Goal: Task Accomplishment & Management: Use online tool/utility

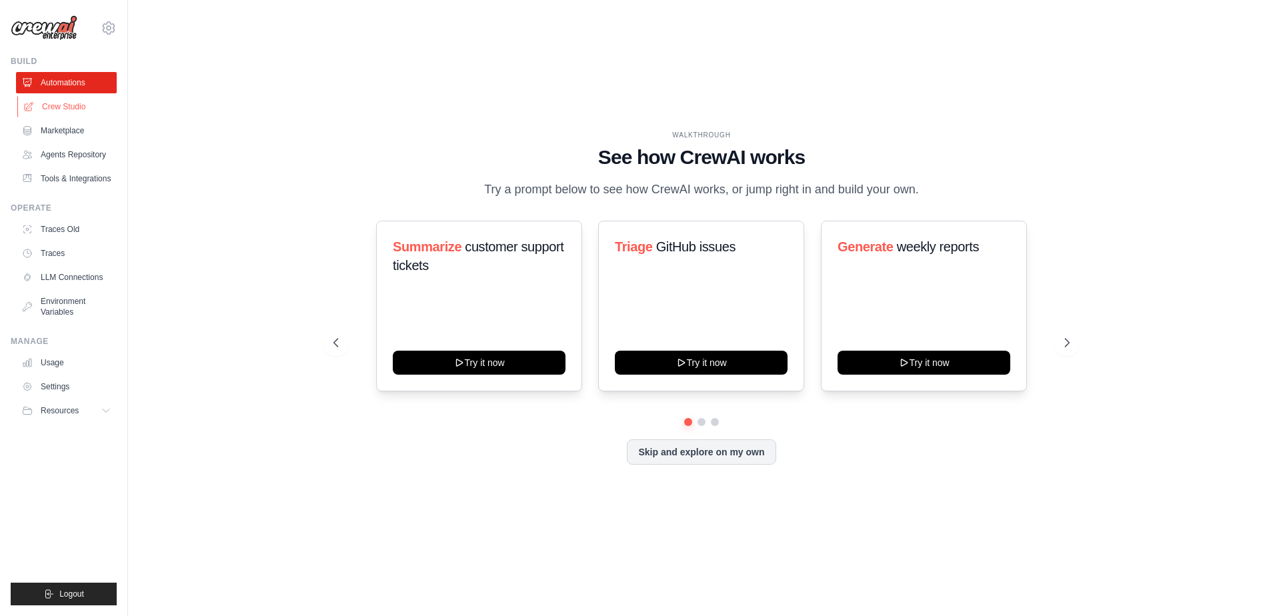
click at [75, 105] on link "Crew Studio" at bounding box center [67, 106] width 101 height 21
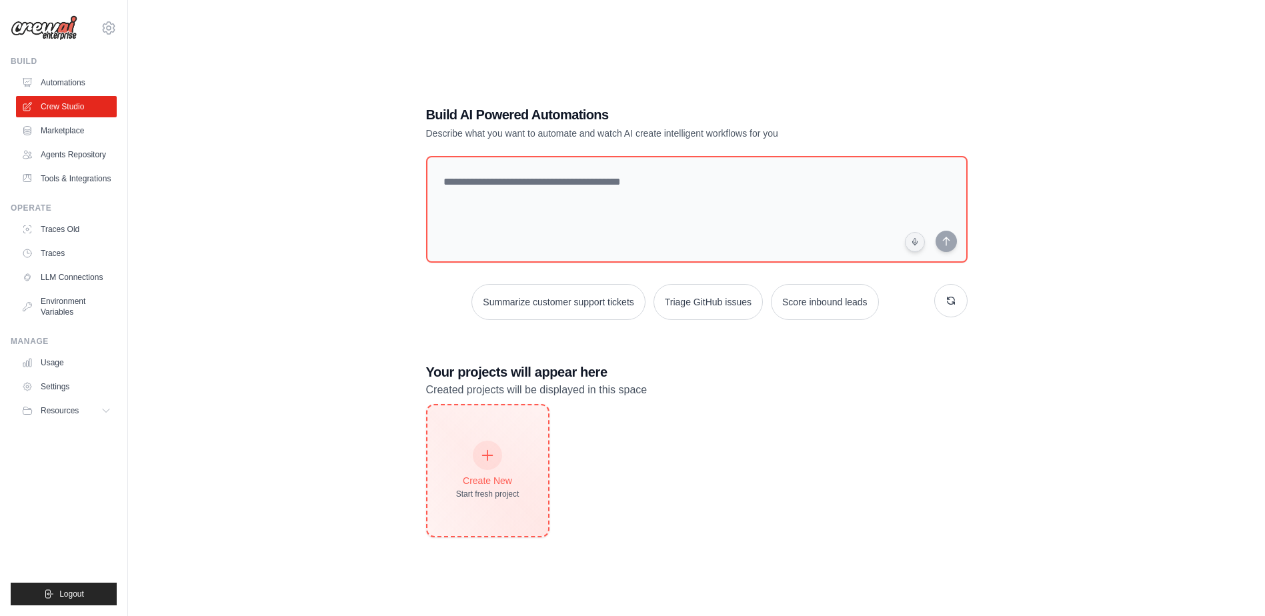
click at [494, 464] on div at bounding box center [487, 455] width 29 height 29
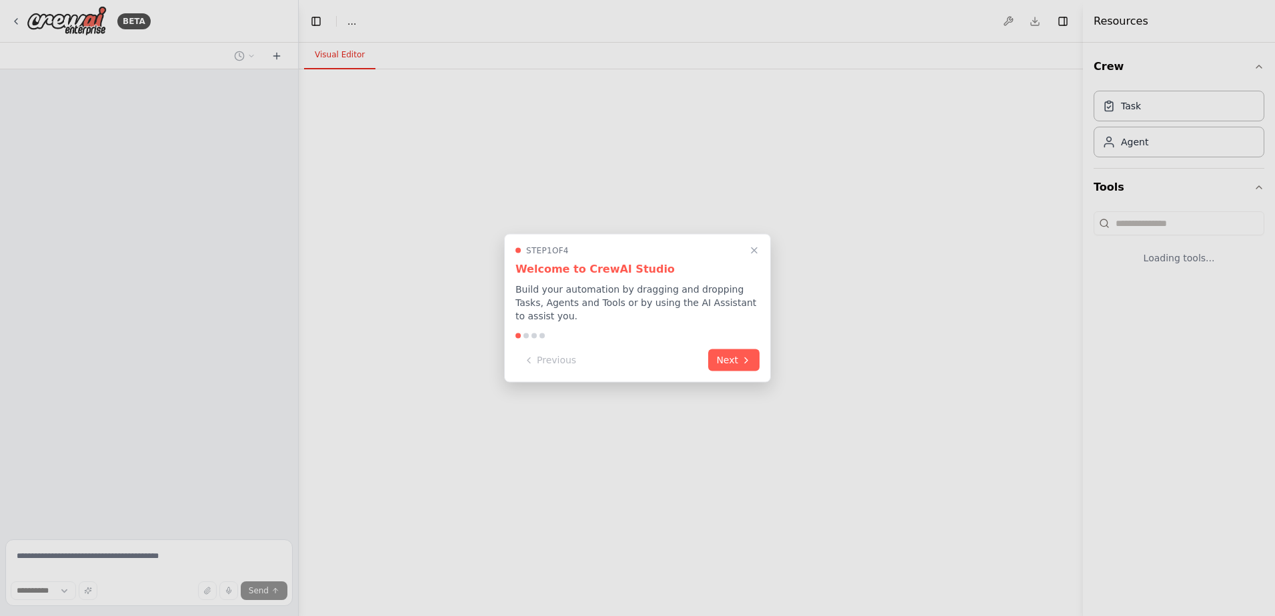
select select "****"
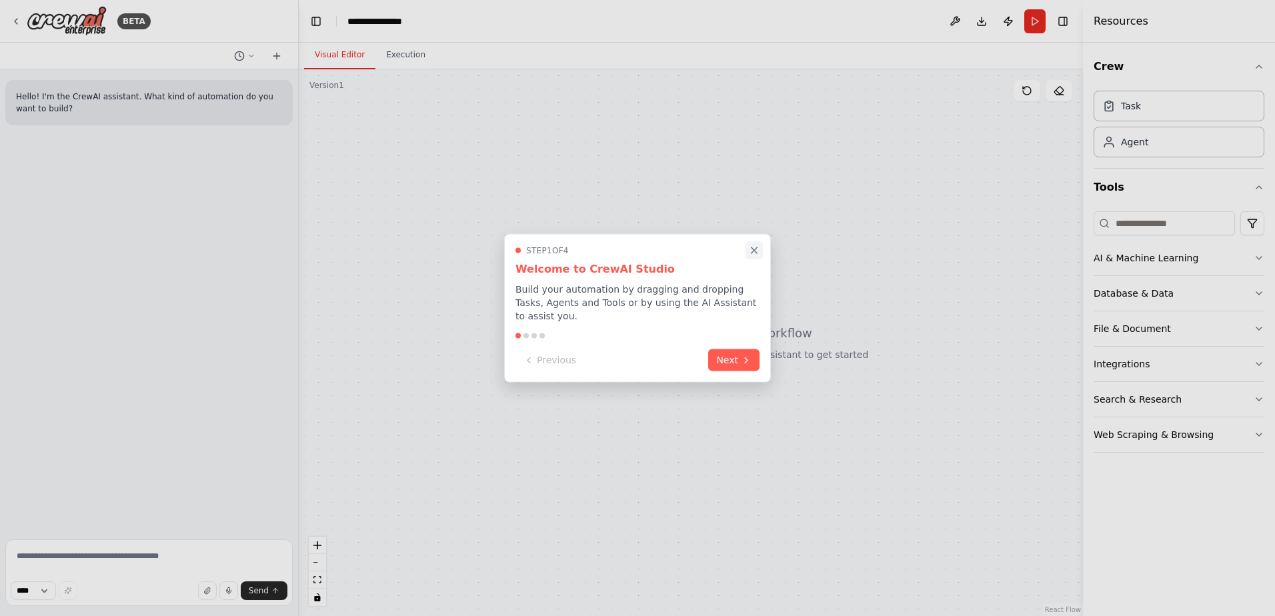
click at [757, 257] on icon "Close walkthrough" at bounding box center [754, 251] width 12 height 12
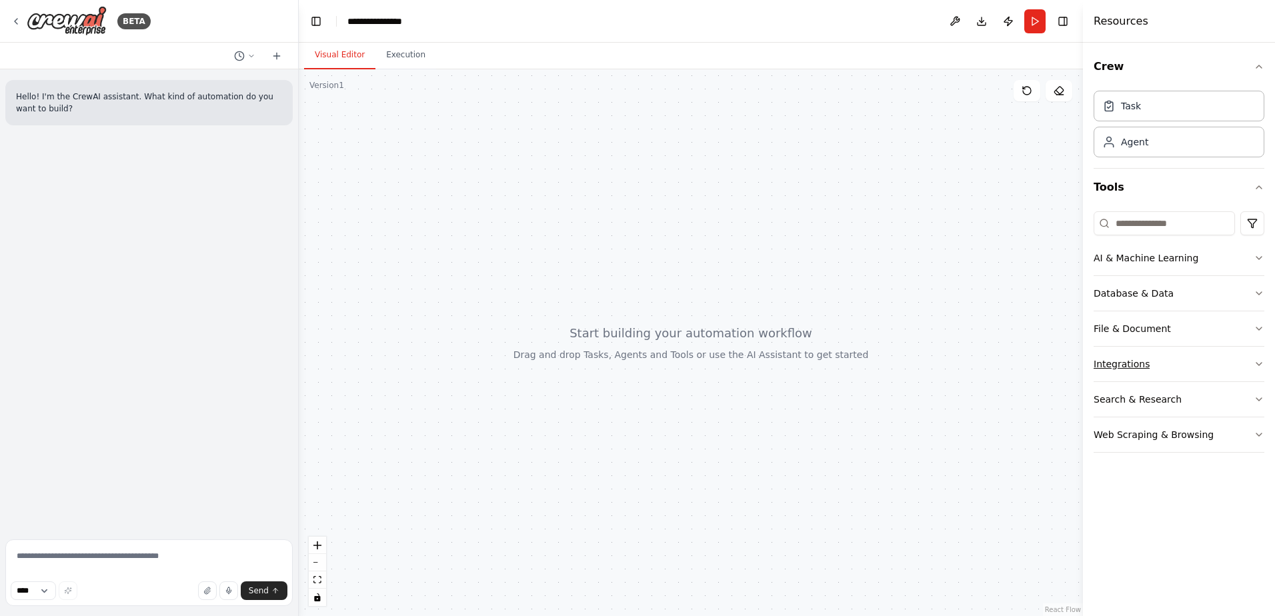
click at [1226, 359] on button "Integrations" at bounding box center [1179, 364] width 171 height 35
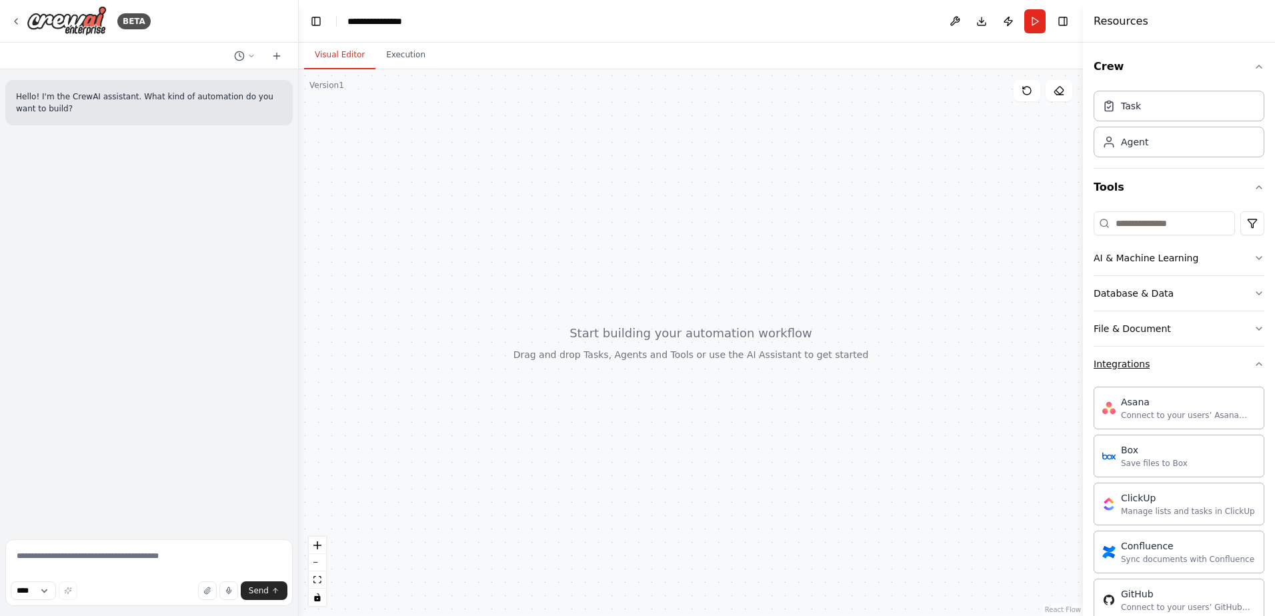
click at [1226, 359] on button "Integrations" at bounding box center [1179, 364] width 171 height 35
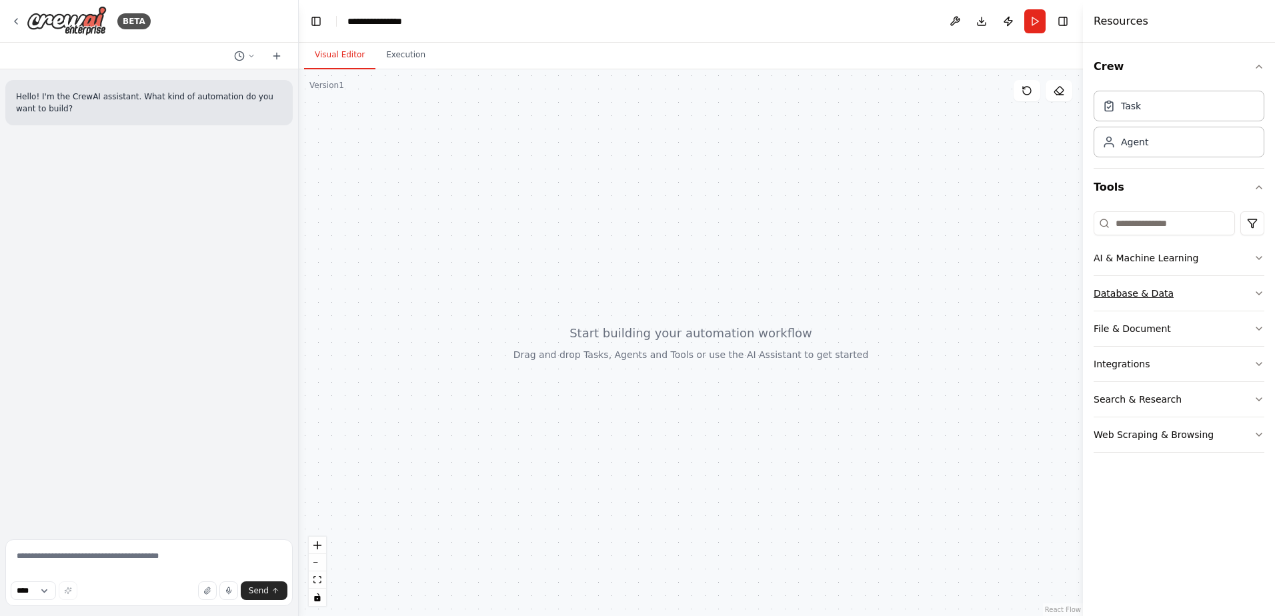
click at [1244, 291] on button "Database & Data" at bounding box center [1179, 293] width 171 height 35
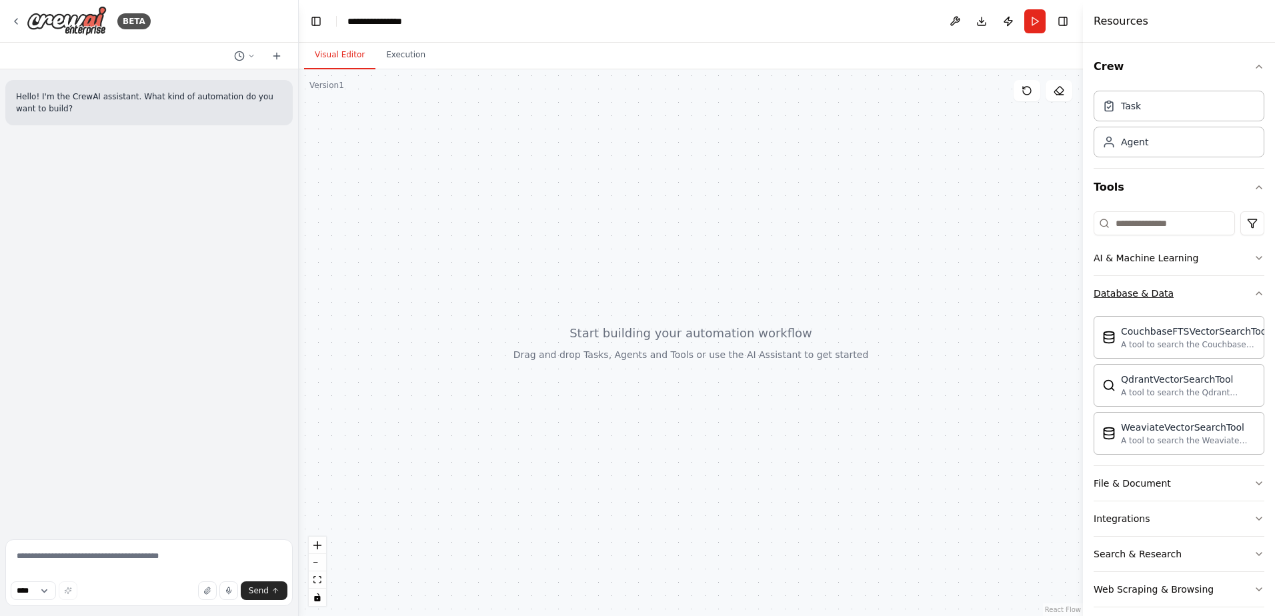
click at [1254, 291] on icon "button" at bounding box center [1259, 293] width 11 height 11
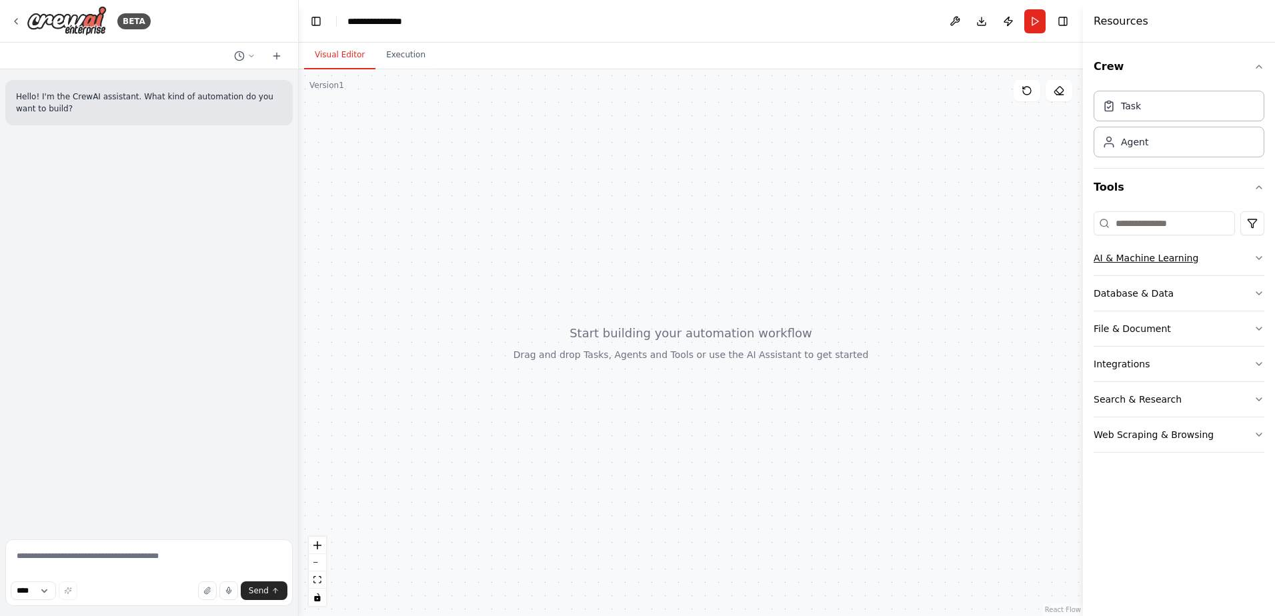
click at [1254, 257] on icon "button" at bounding box center [1259, 258] width 11 height 11
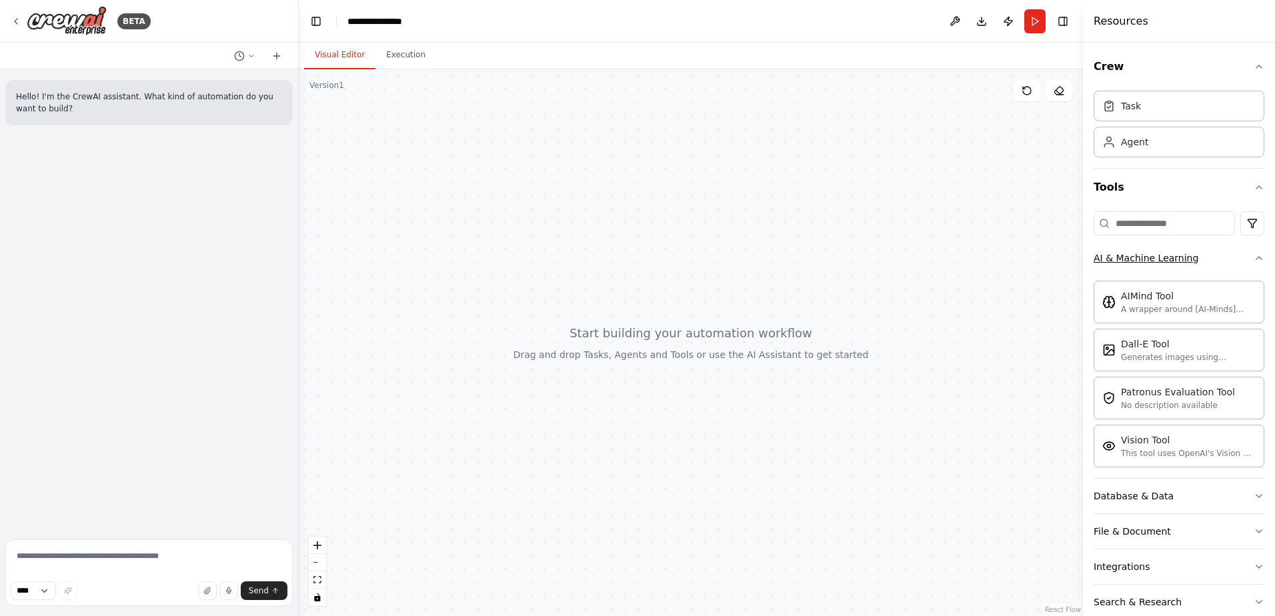
click at [1254, 260] on icon "button" at bounding box center [1259, 258] width 11 height 11
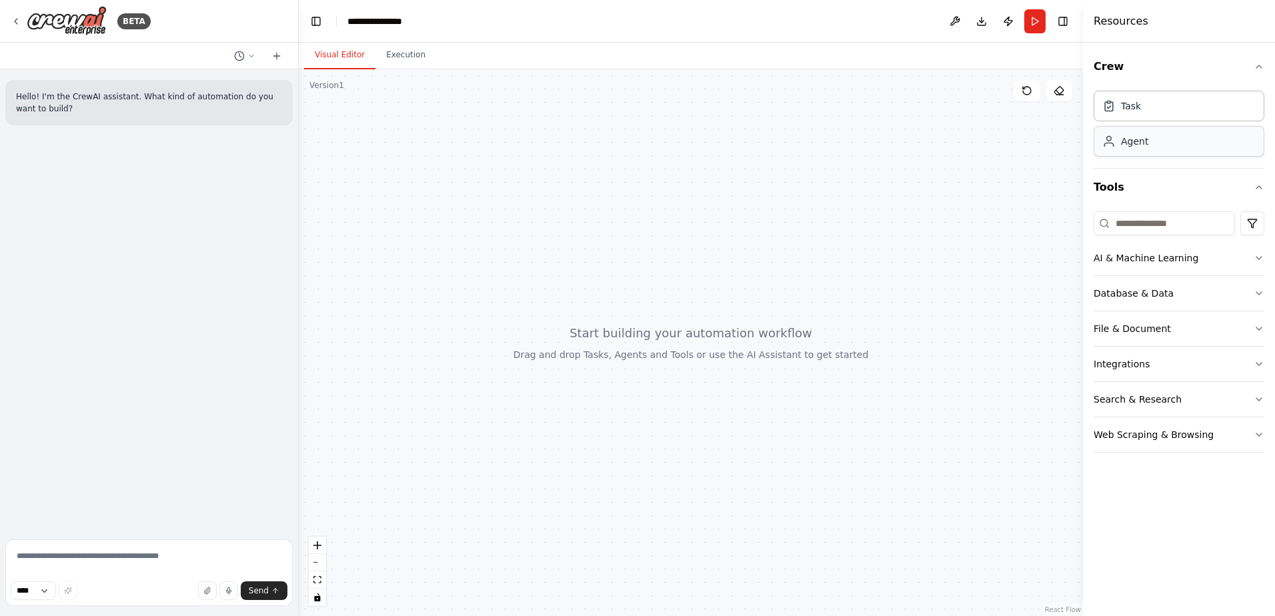
click at [1146, 154] on div "Agent" at bounding box center [1179, 141] width 171 height 31
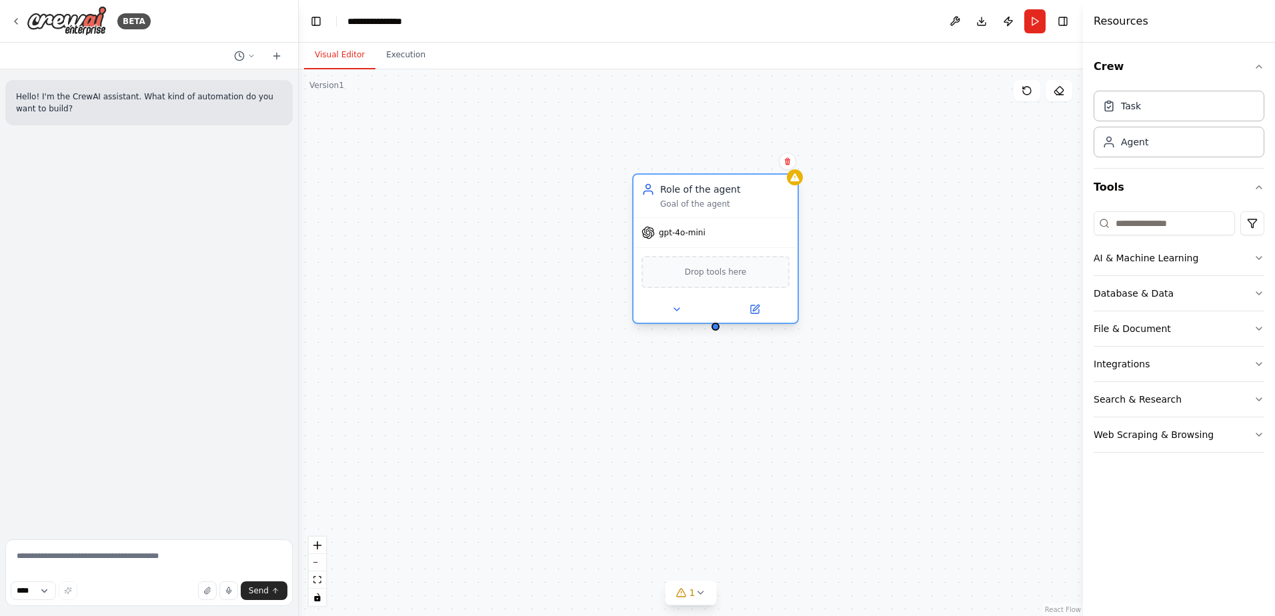
drag, startPoint x: 612, startPoint y: 199, endPoint x: 748, endPoint y: 201, distance: 136.0
click at [748, 201] on div "Goal of the agent" at bounding box center [724, 204] width 129 height 11
click at [784, 163] on icon at bounding box center [787, 161] width 8 height 8
click at [759, 167] on button "Confirm" at bounding box center [749, 161] width 47 height 16
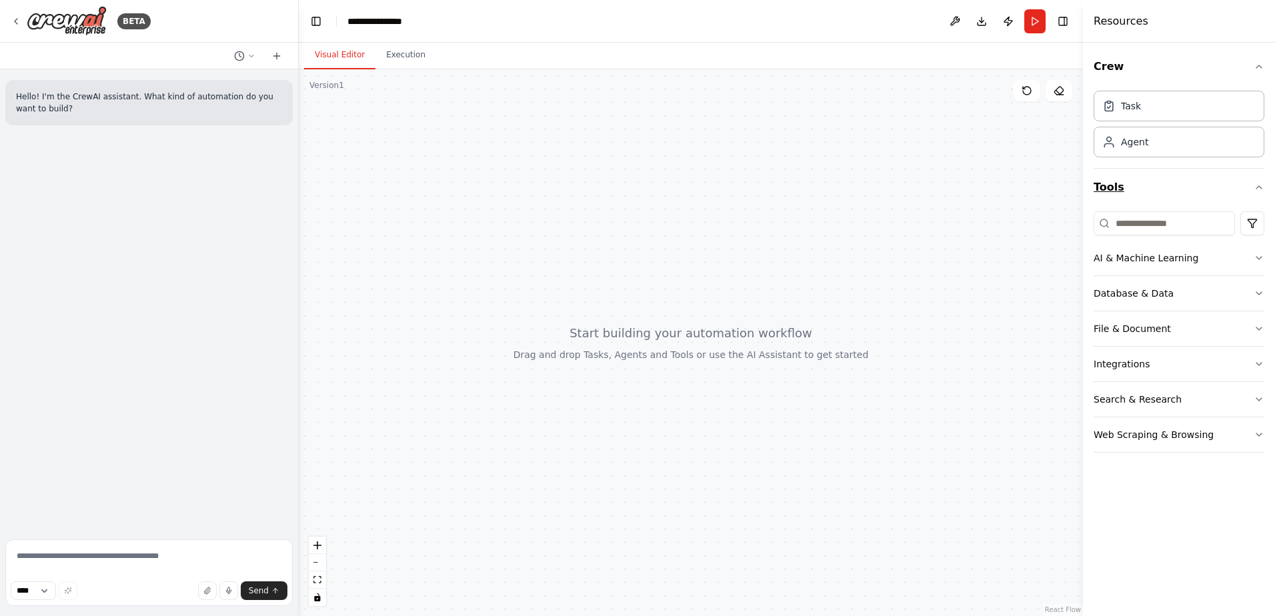
click at [1260, 186] on icon "button" at bounding box center [1259, 187] width 11 height 11
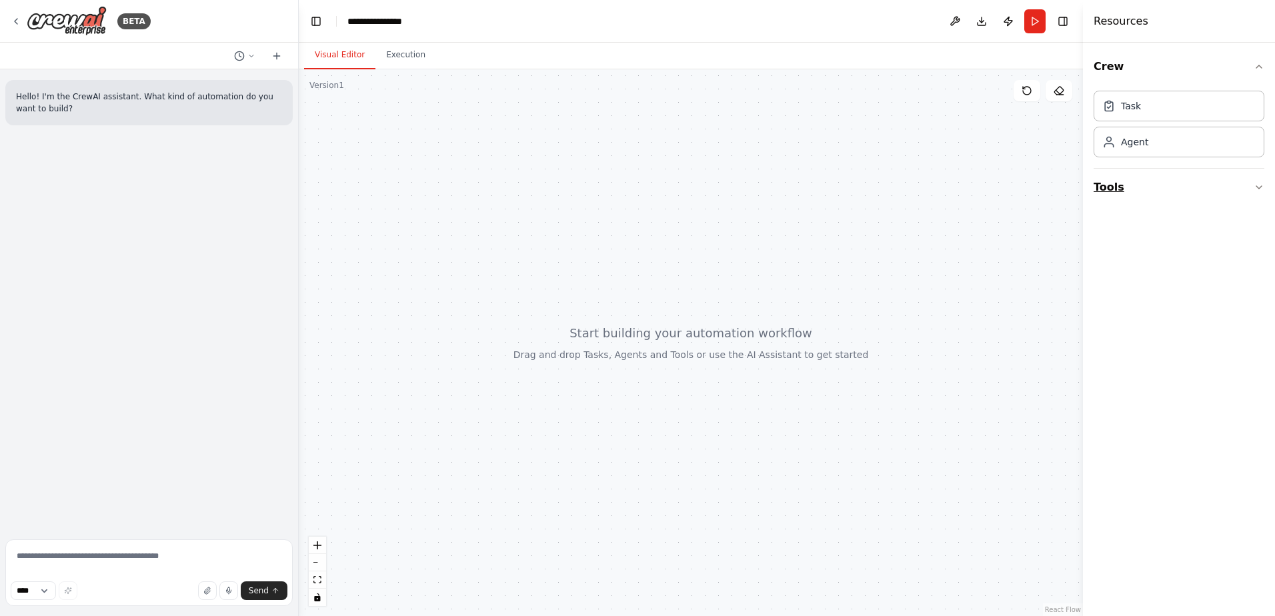
click at [1238, 192] on button "Tools" at bounding box center [1179, 187] width 171 height 37
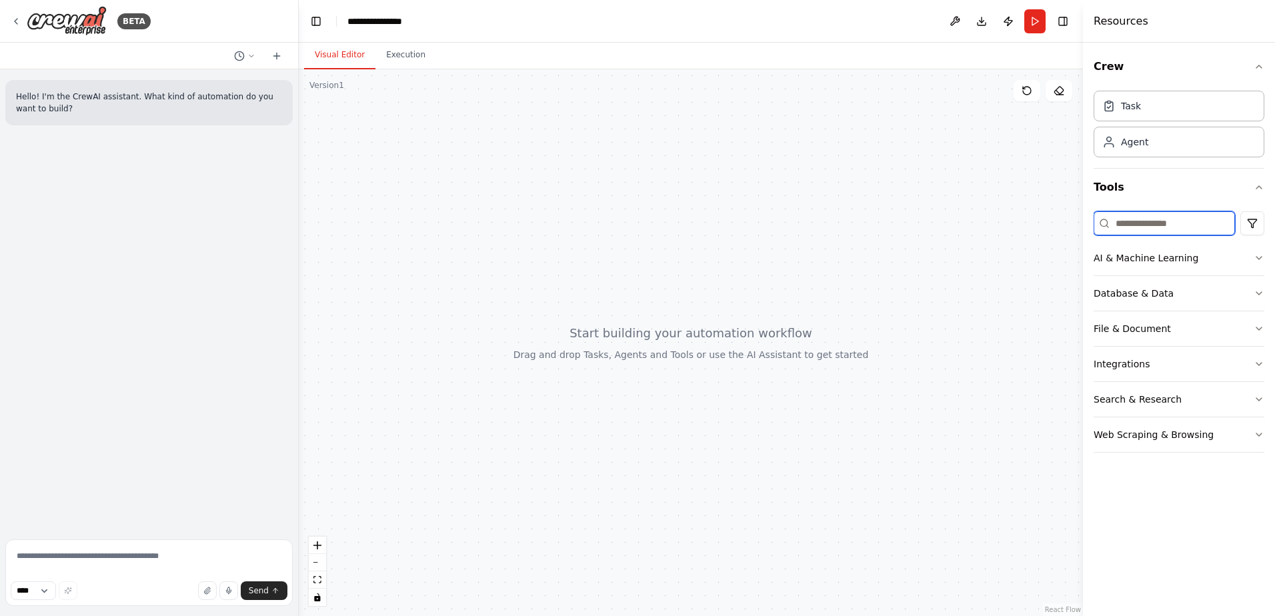
click at [1183, 215] on input at bounding box center [1164, 223] width 141 height 24
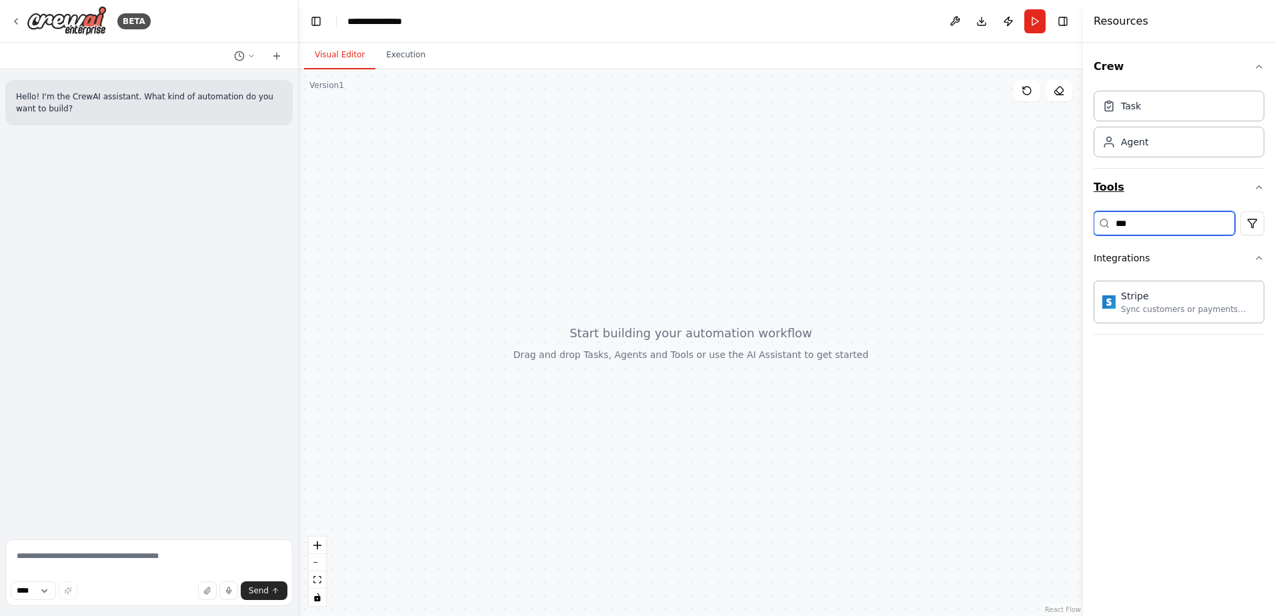
type input "***"
